Goal: Task Accomplishment & Management: Manage account settings

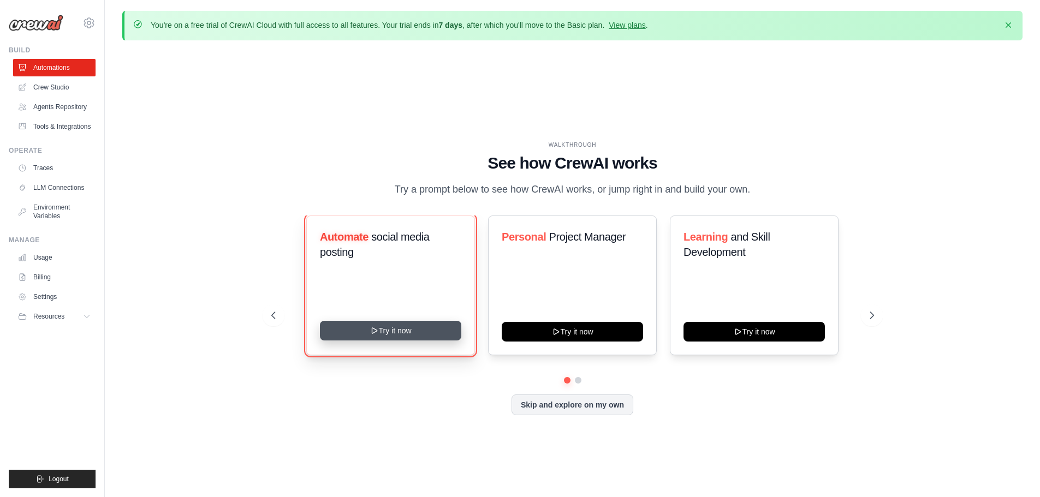
click at [423, 328] on button "Try it now" at bounding box center [390, 331] width 141 height 20
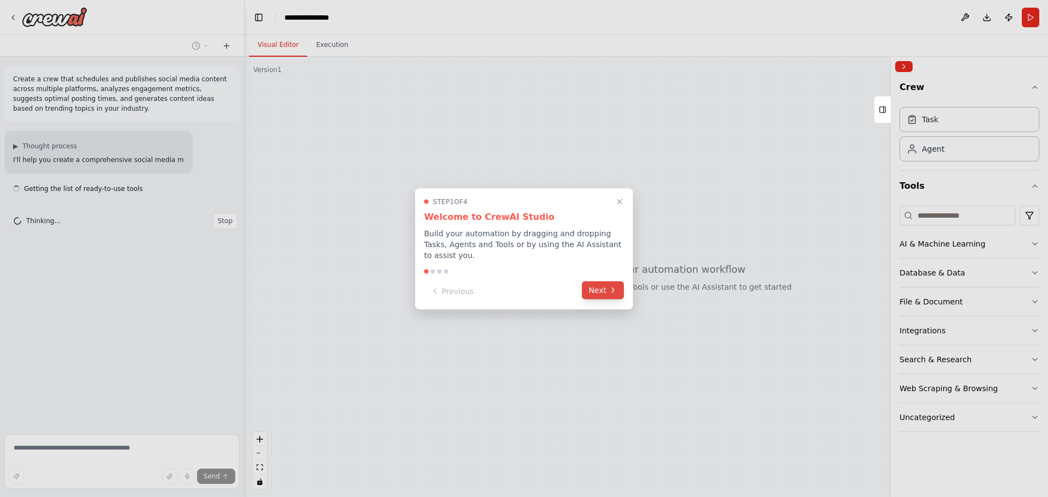
click at [599, 284] on button "Next" at bounding box center [603, 290] width 42 height 18
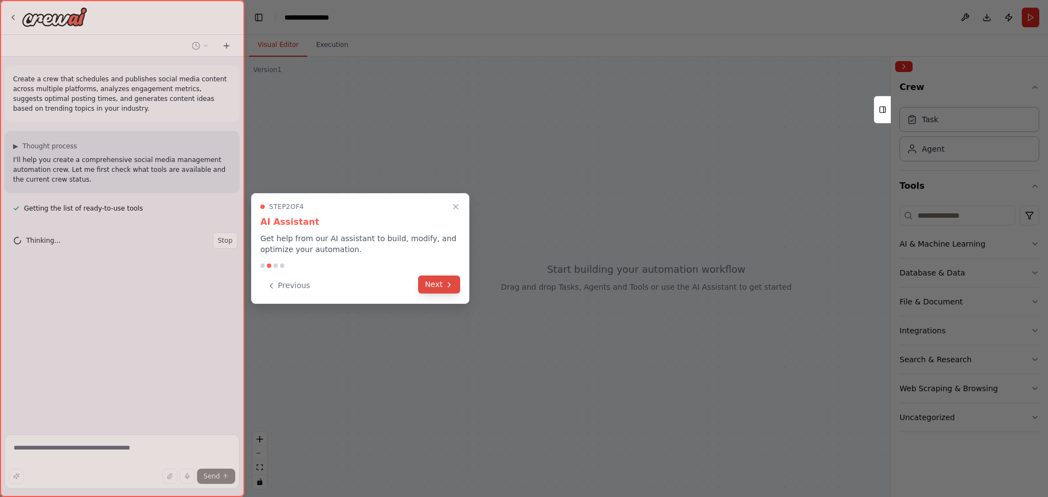
click at [440, 278] on button "Next" at bounding box center [439, 285] width 42 height 18
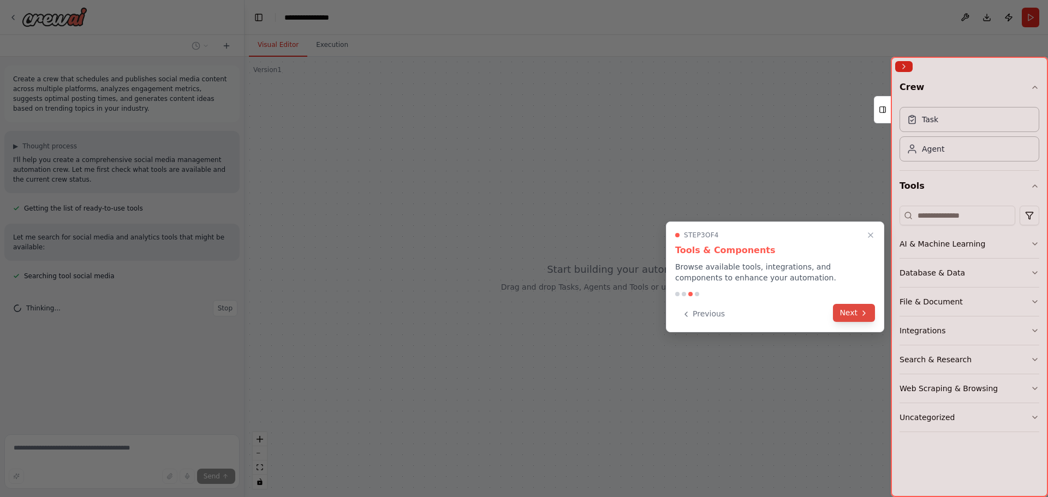
click at [849, 317] on button "Next" at bounding box center [854, 313] width 42 height 18
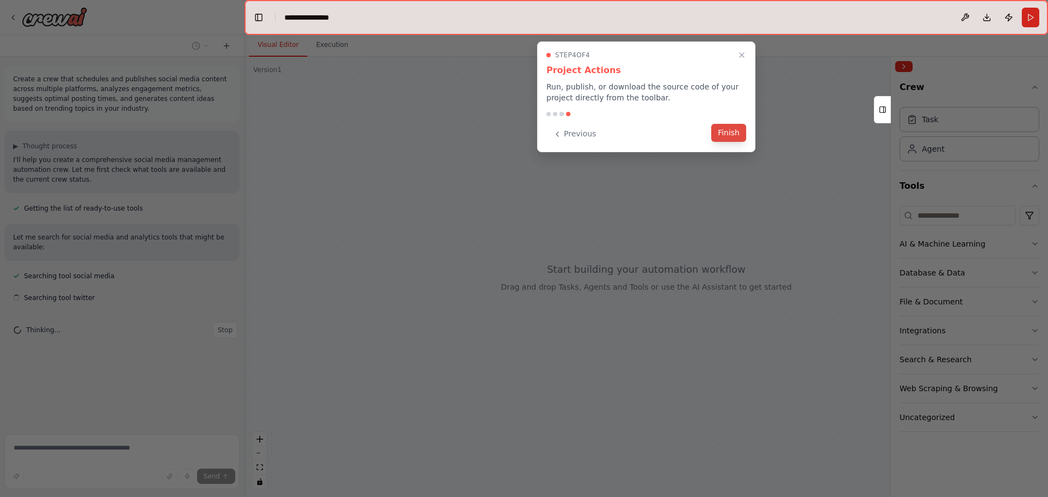
click at [722, 133] on button "Finish" at bounding box center [729, 133] width 35 height 18
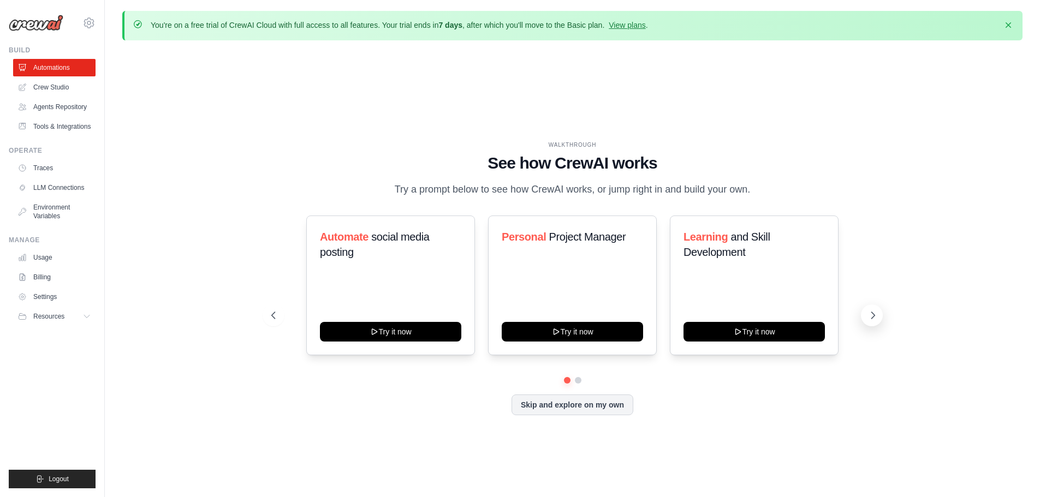
click at [878, 316] on icon at bounding box center [873, 315] width 11 height 11
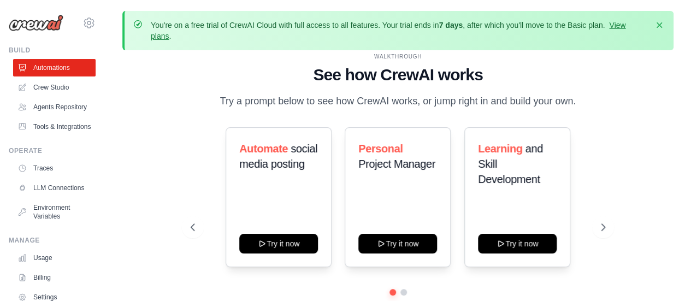
drag, startPoint x: 690, startPoint y: 112, endPoint x: 692, endPoint y: 129, distance: 17.1
click at [691, 129] on html "bibit.svb@gmail.com Settings Build Automations" at bounding box center [345, 174] width 691 height 349
click at [603, 227] on icon at bounding box center [603, 227] width 11 height 11
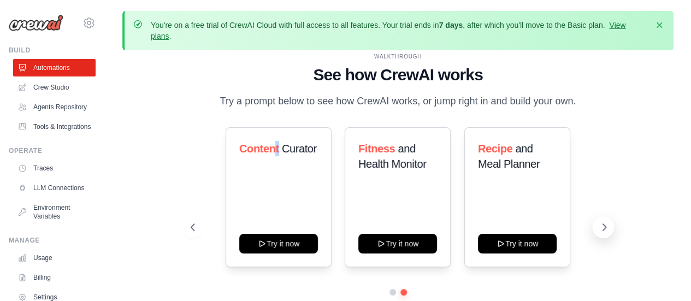
click at [603, 227] on icon at bounding box center [603, 227] width 11 height 11
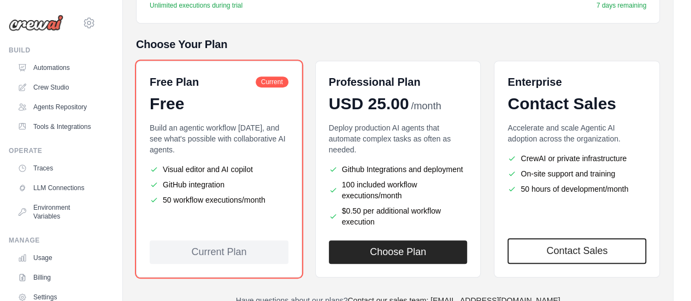
scroll to position [266, 0]
